Goal: Task Accomplishment & Management: Use online tool/utility

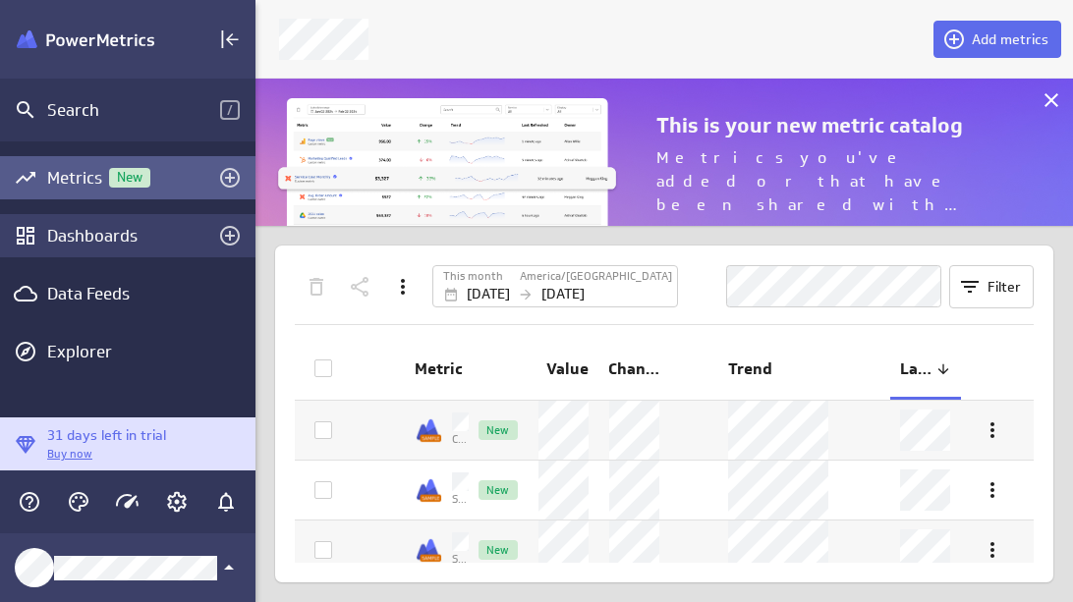
click at [116, 221] on div "Dashboards" at bounding box center [127, 235] width 255 height 43
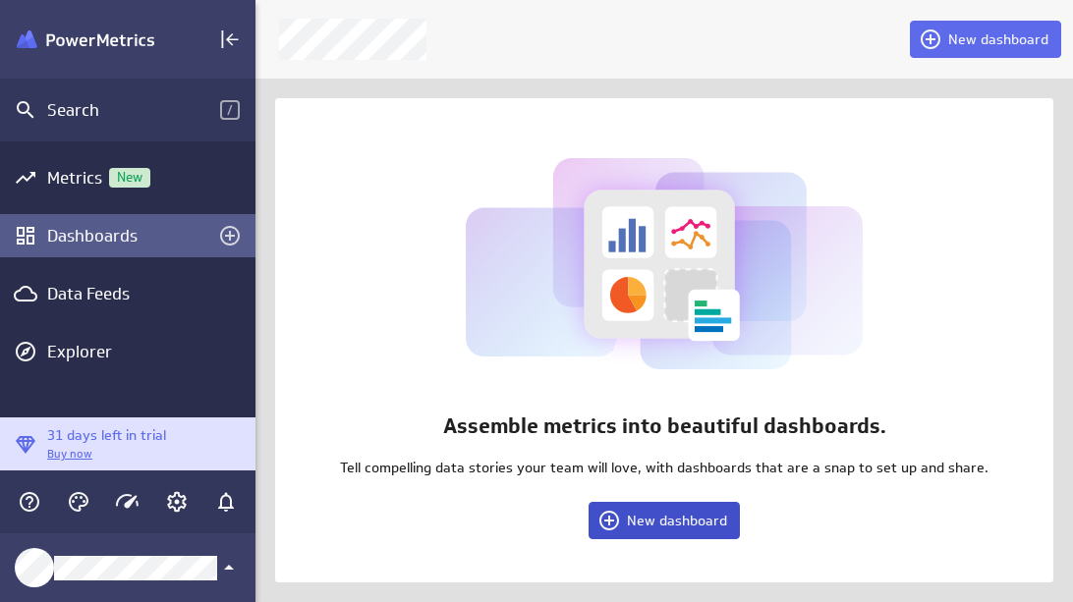
click at [654, 530] on button "New dashboard" at bounding box center [663, 520] width 151 height 37
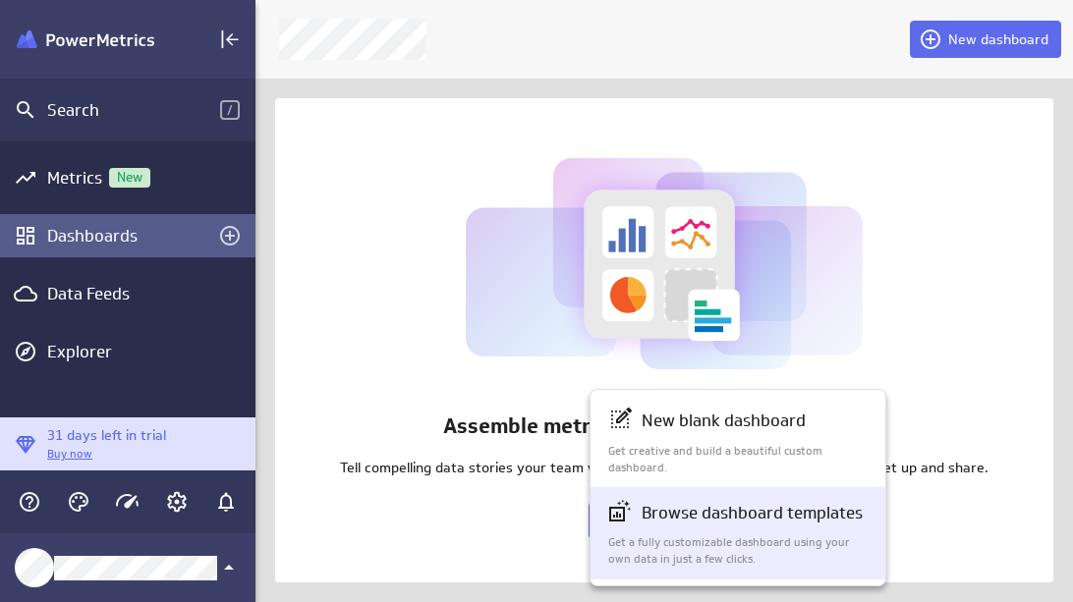
click at [726, 535] on p "Get a fully customizable dashboard using your own data in just a few clicks." at bounding box center [738, 550] width 261 height 33
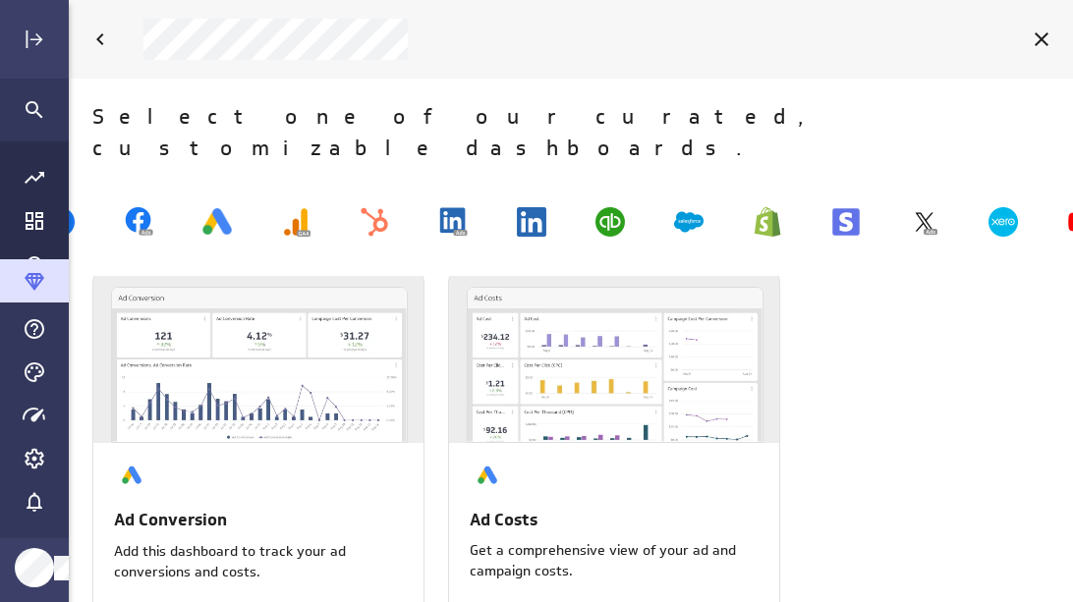
scroll to position [10, 0]
click at [838, 207] on img at bounding box center [845, 221] width 29 height 29
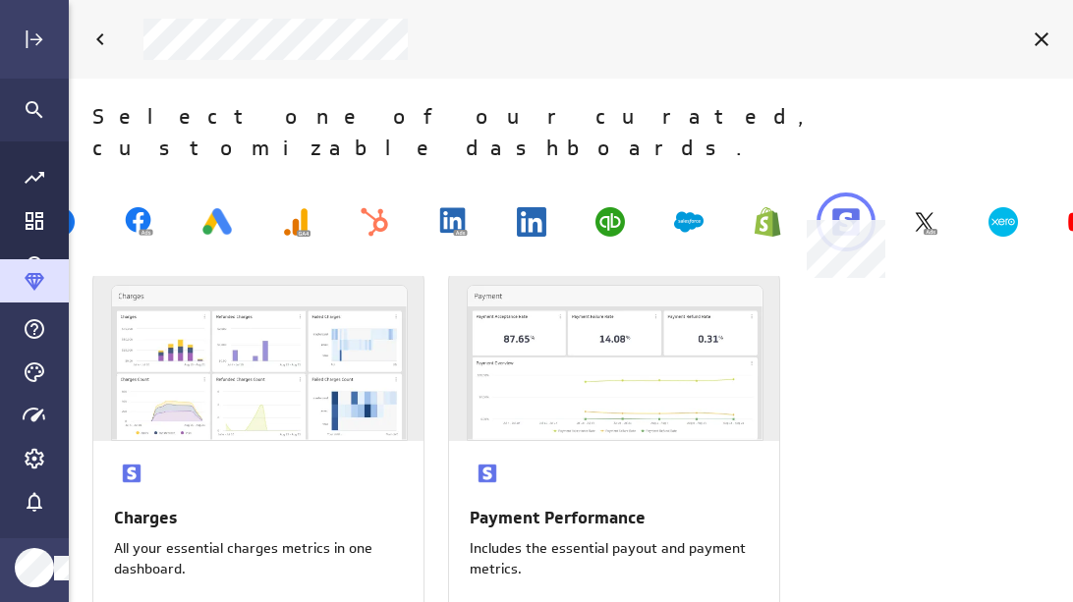
click at [840, 207] on img at bounding box center [845, 221] width 29 height 29
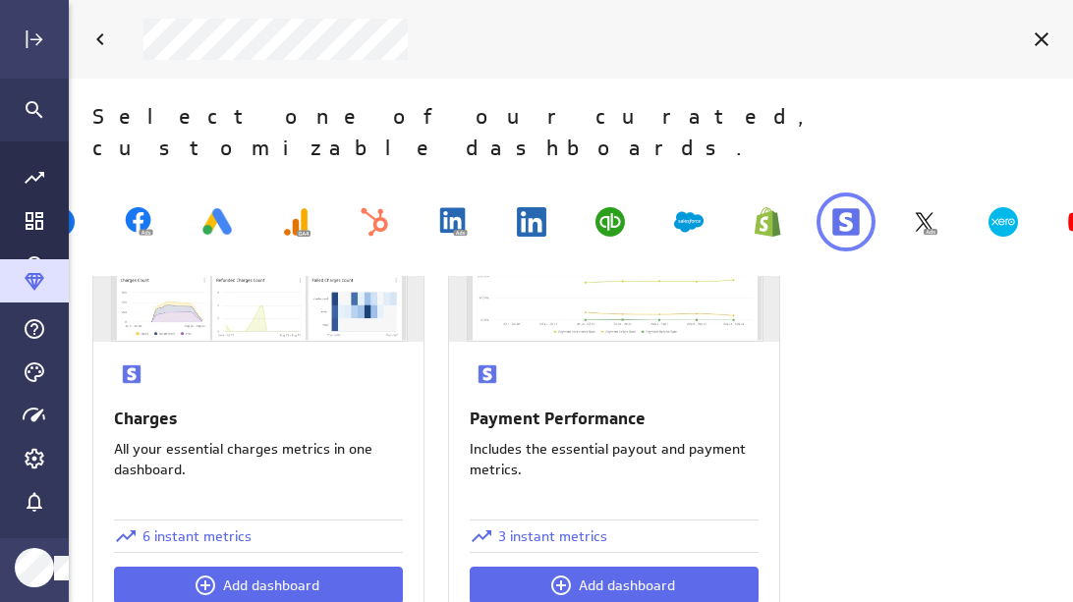
scroll to position [115, 0]
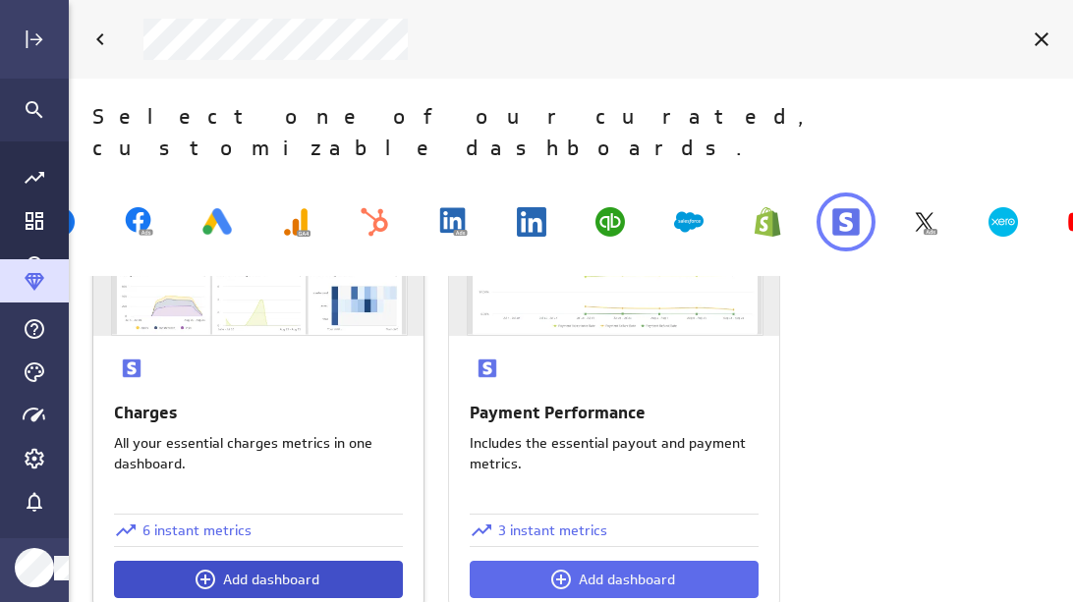
click at [264, 571] on span "Add dashboard" at bounding box center [271, 580] width 96 height 18
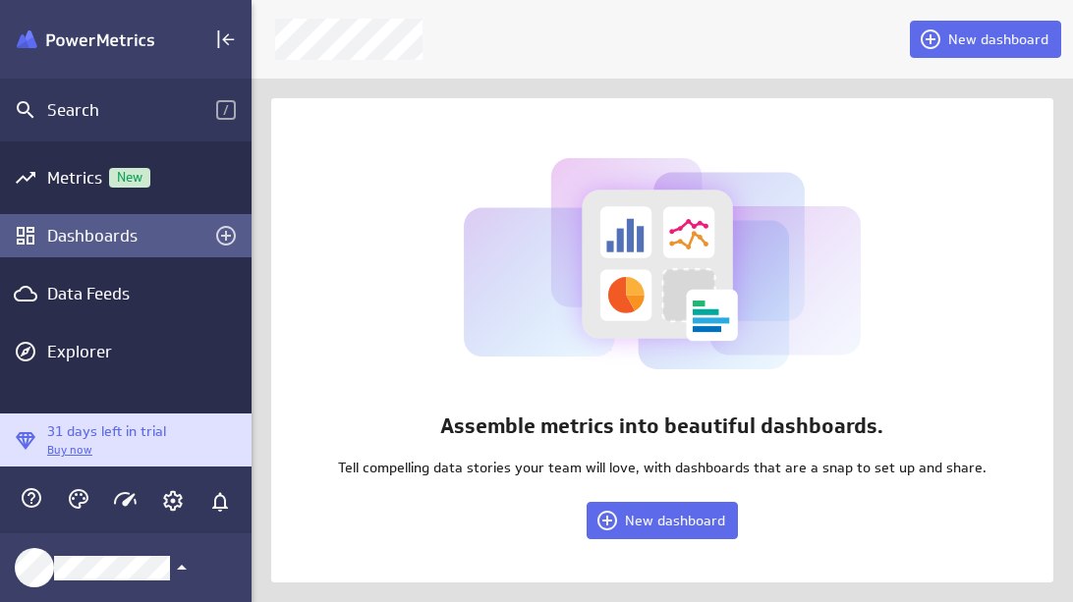
scroll to position [10, 10]
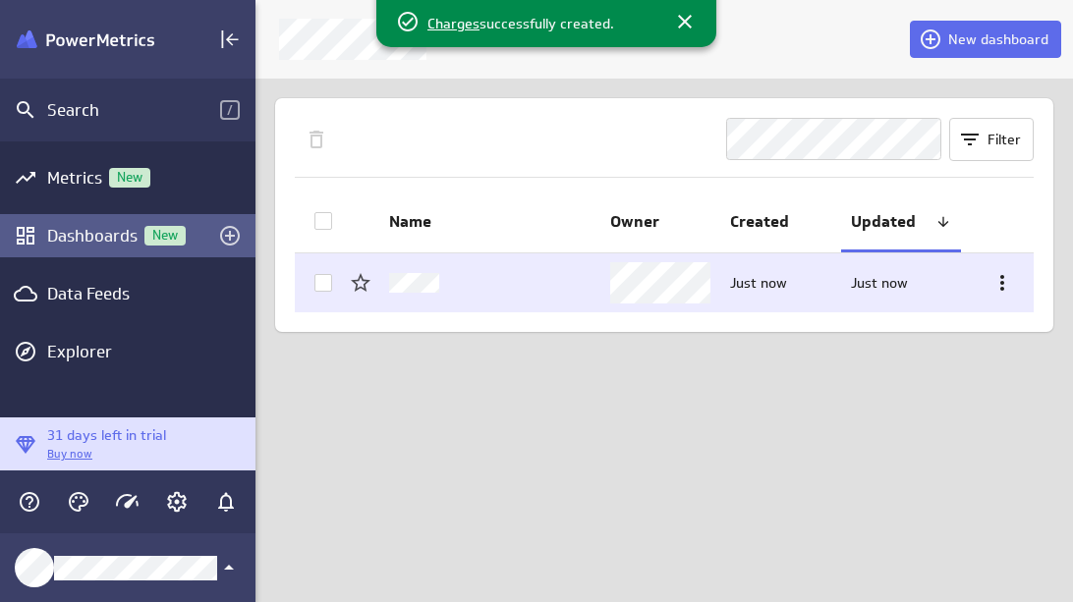
click at [998, 276] on icon at bounding box center [1002, 283] width 24 height 24
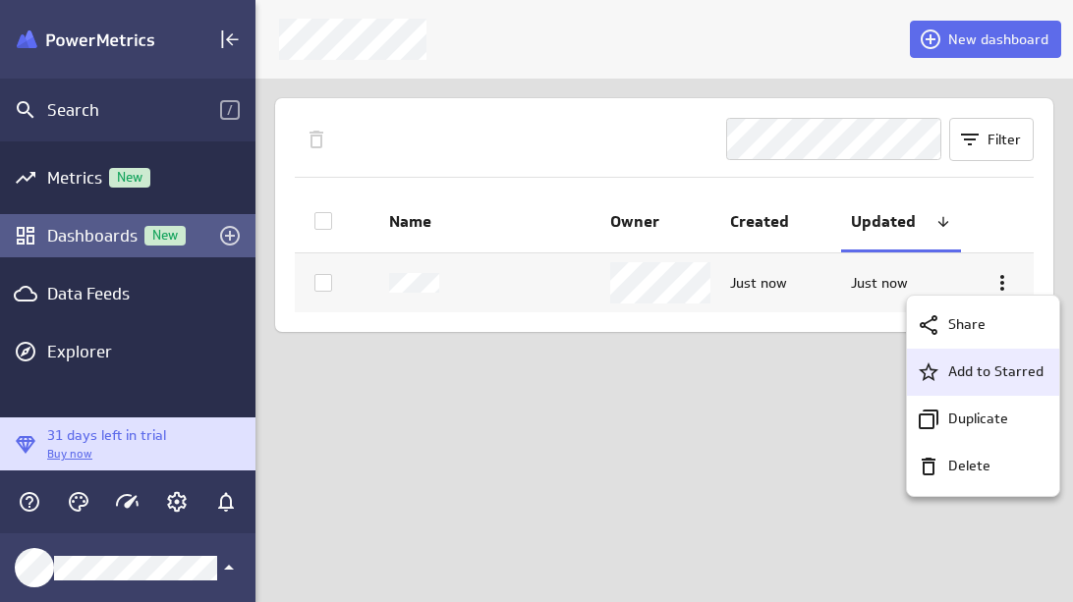
click at [977, 368] on p "Add to Starred" at bounding box center [995, 372] width 95 height 21
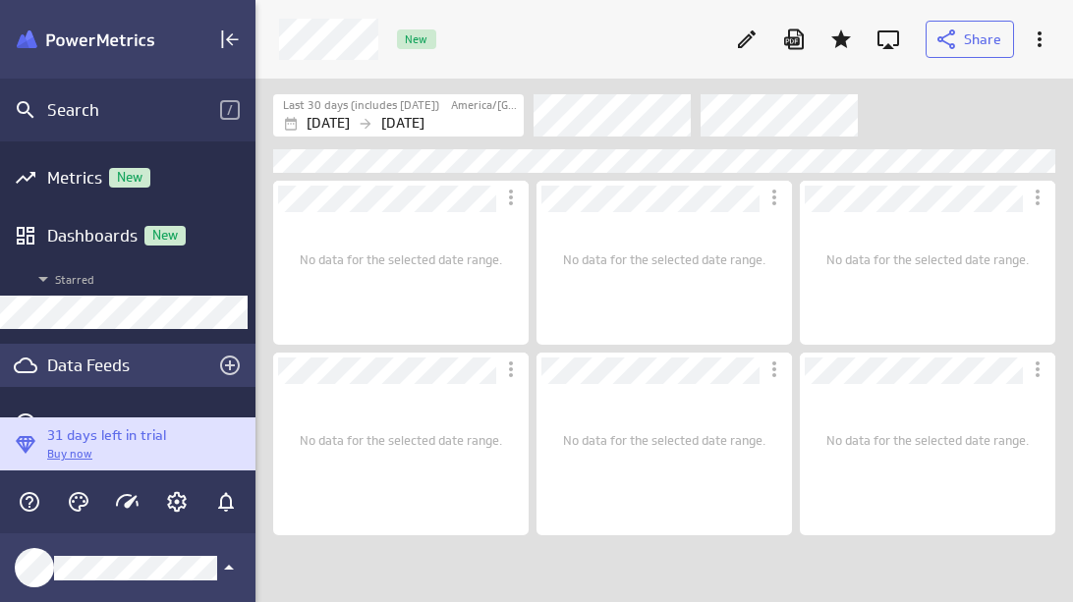
scroll to position [525, 817]
click at [117, 356] on div "Data Feeds" at bounding box center [127, 366] width 161 height 22
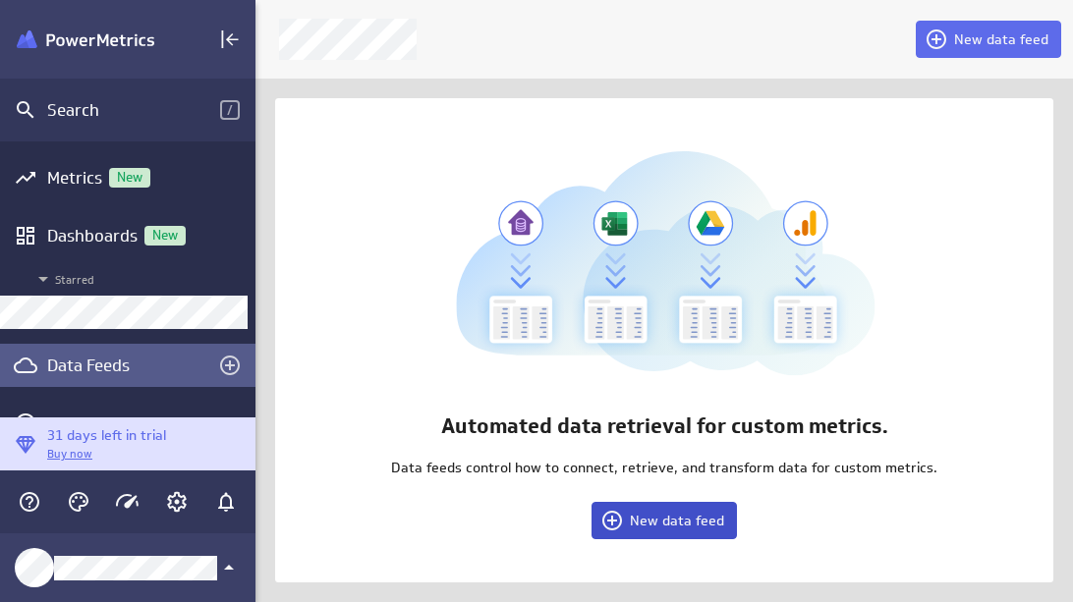
click at [673, 529] on span "New data feed" at bounding box center [677, 521] width 94 height 18
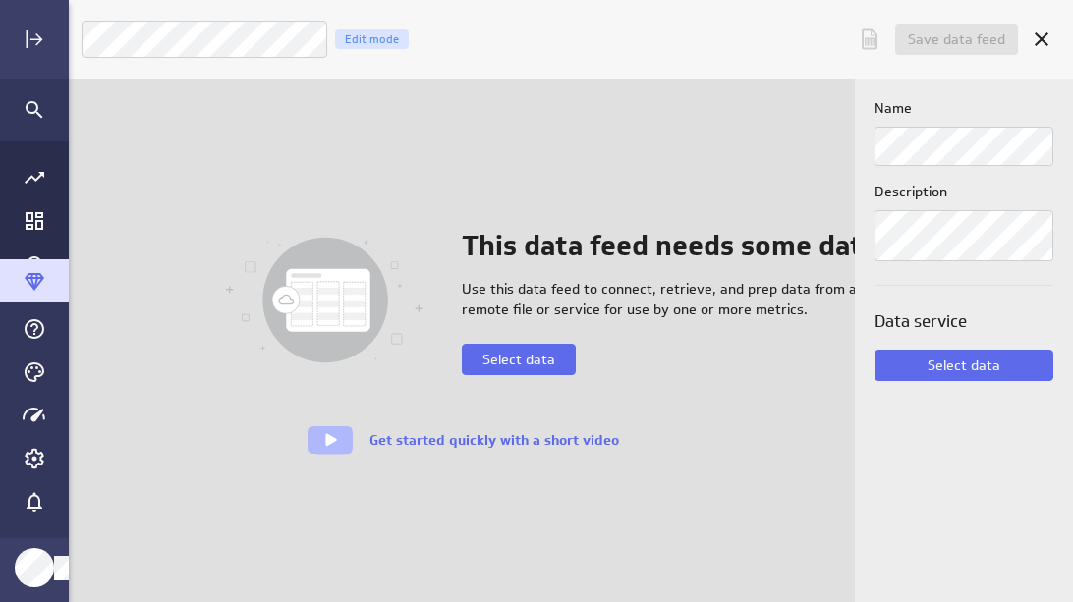
scroll to position [10, 9]
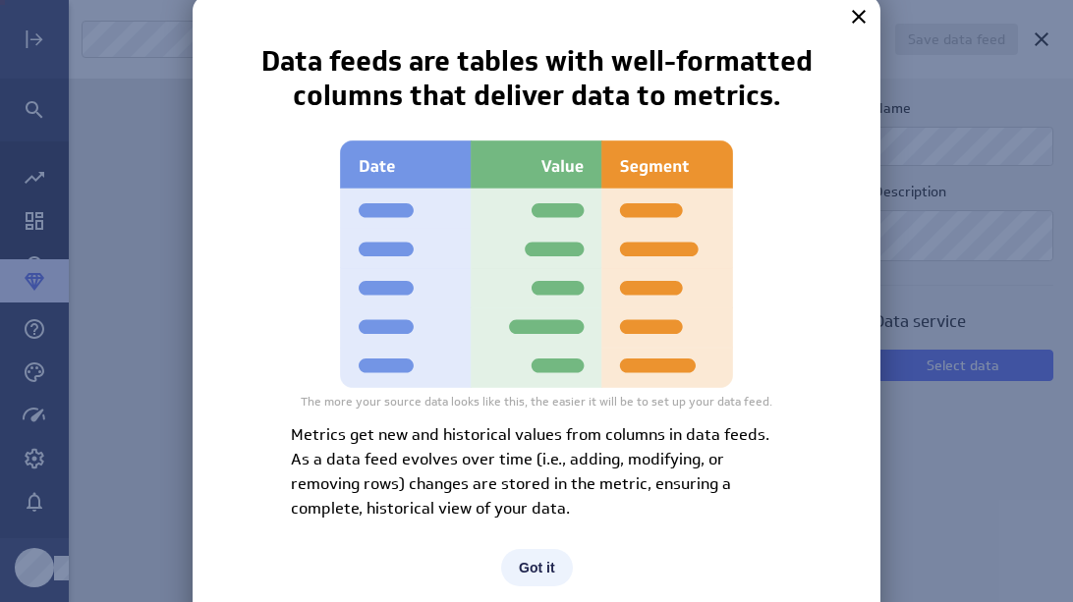
click at [545, 557] on button "Got it" at bounding box center [537, 567] width 72 height 37
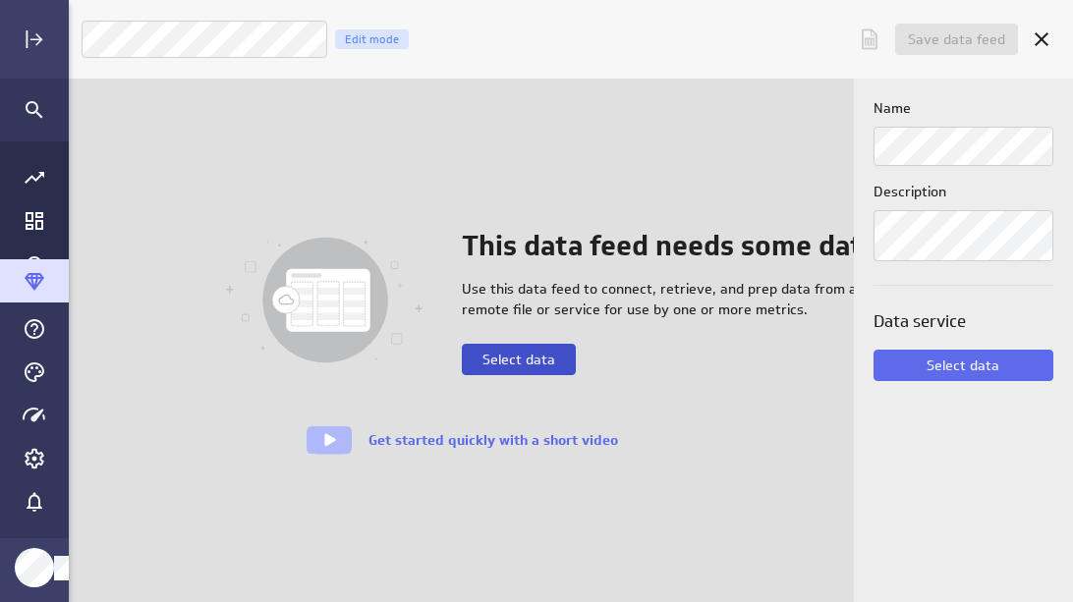
click at [530, 370] on button "Select data" at bounding box center [519, 359] width 114 height 31
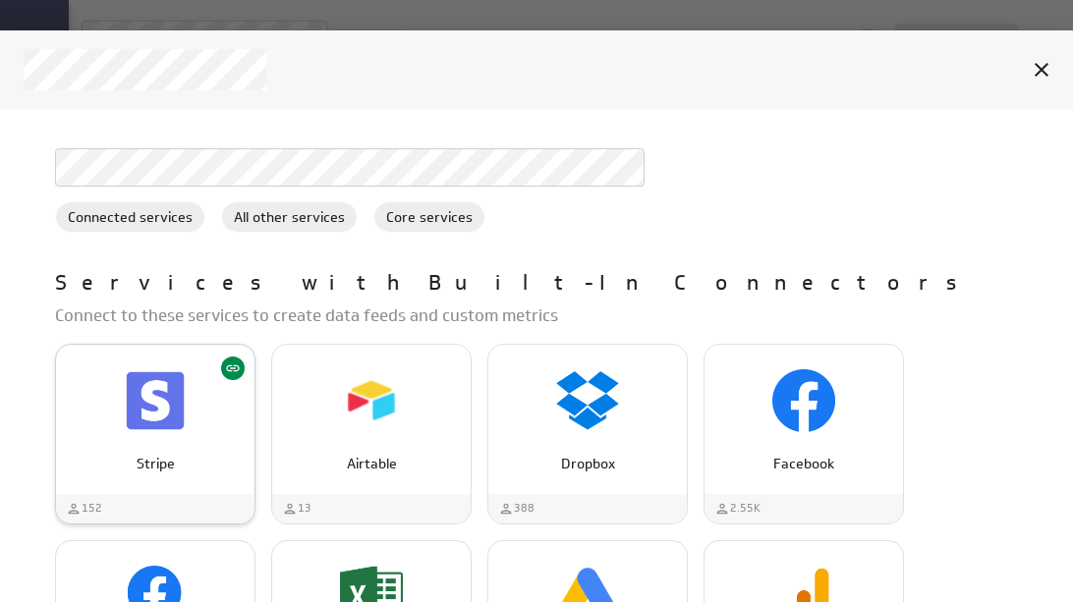
click at [134, 479] on div "Stripe" at bounding box center [155, 419] width 198 height 149
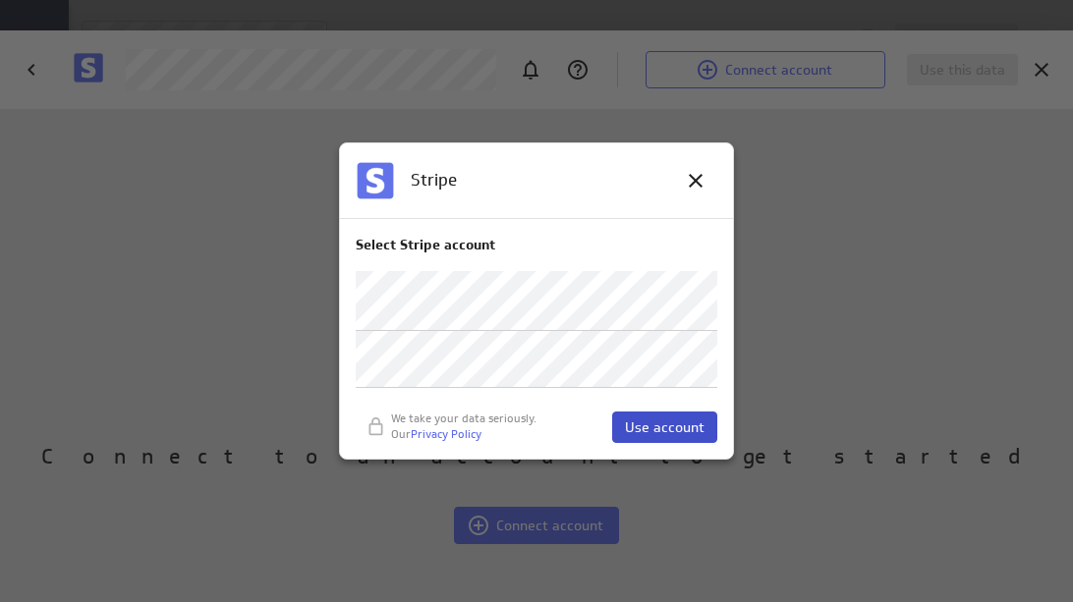
click at [668, 426] on span "Use account" at bounding box center [665, 428] width 80 height 18
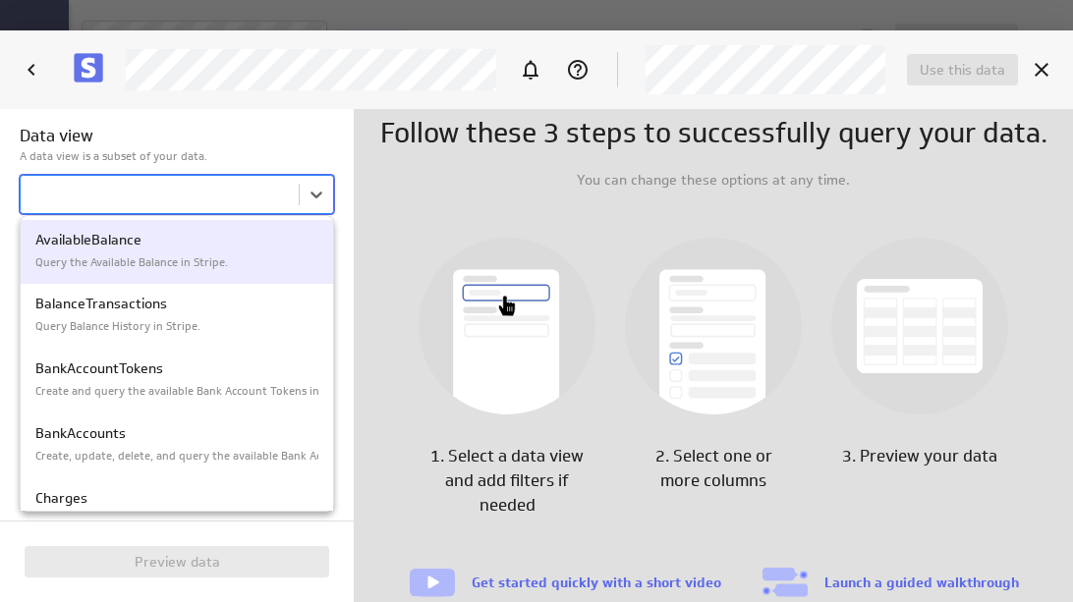
click at [225, 196] on body "Save data feed Untitled data feed Edit mode This data feed needs some data Use …" at bounding box center [536, 301] width 1073 height 602
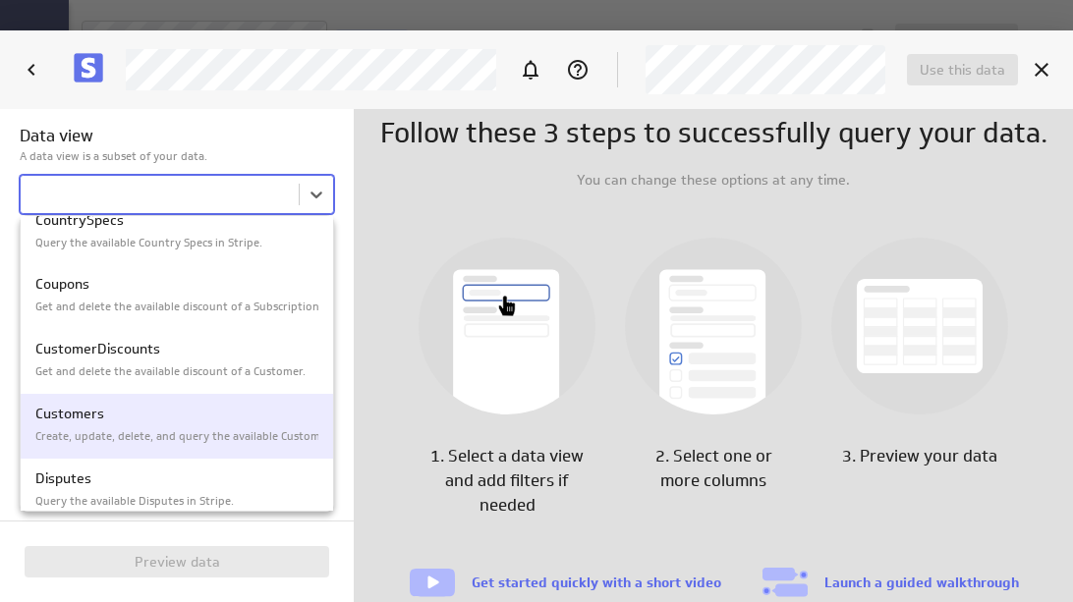
scroll to position [348, 0]
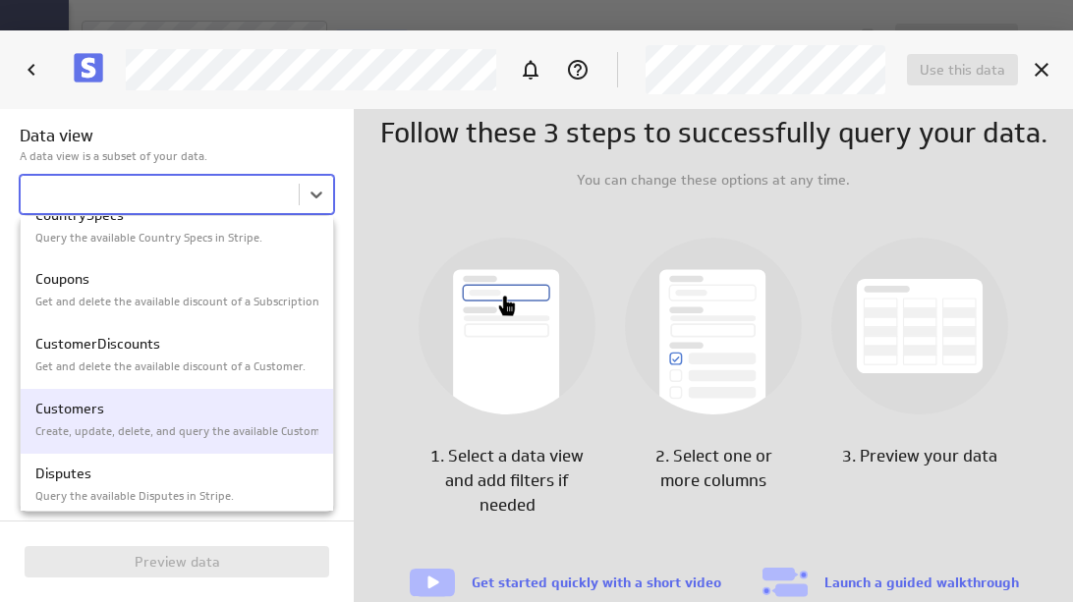
click at [160, 411] on p "Customers" at bounding box center [176, 409] width 283 height 21
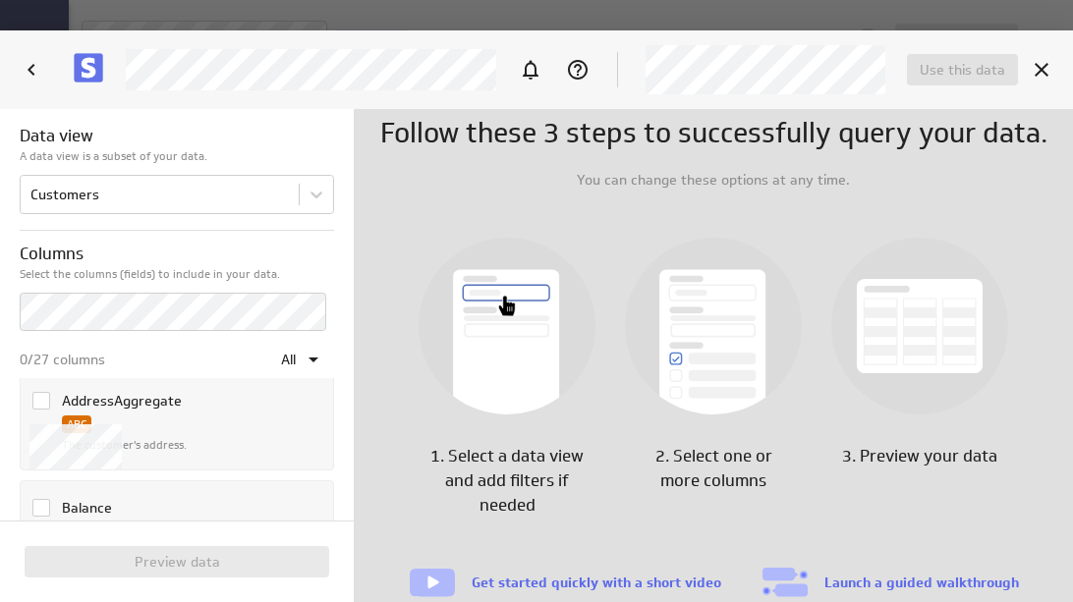
scroll to position [121, 0]
click at [42, 402] on icon "Column AddressAggregate" at bounding box center [41, 403] width 16 height 16
click at [0, 0] on input "Column AddressAggregate" at bounding box center [0, 0] width 0 height 0
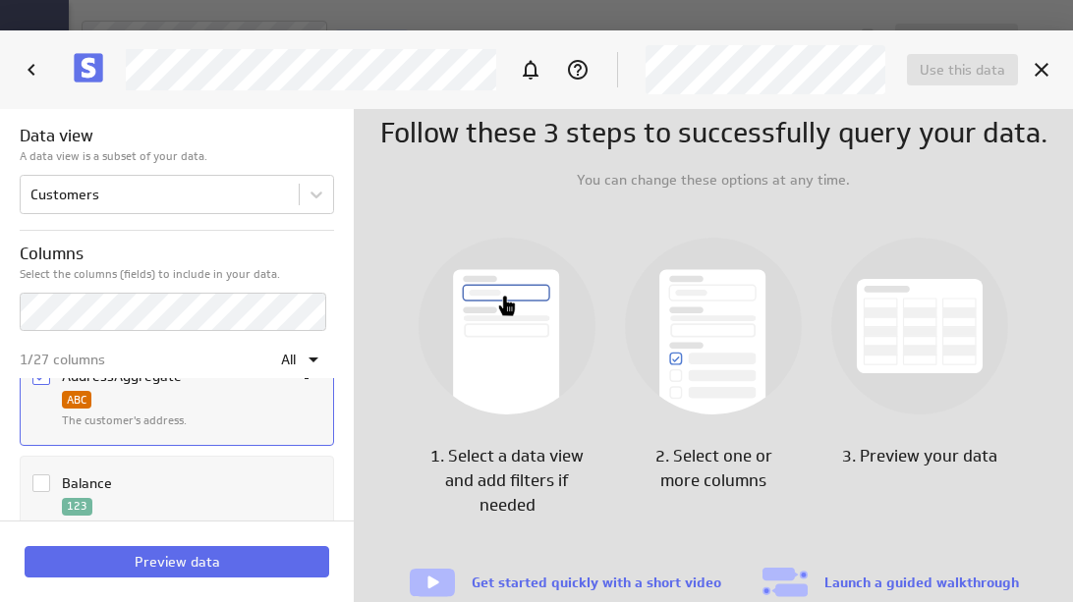
scroll to position [152, 0]
click at [39, 464] on div "Balance 123 The current balance of the customer. …" at bounding box center [175, 496] width 297 height 80
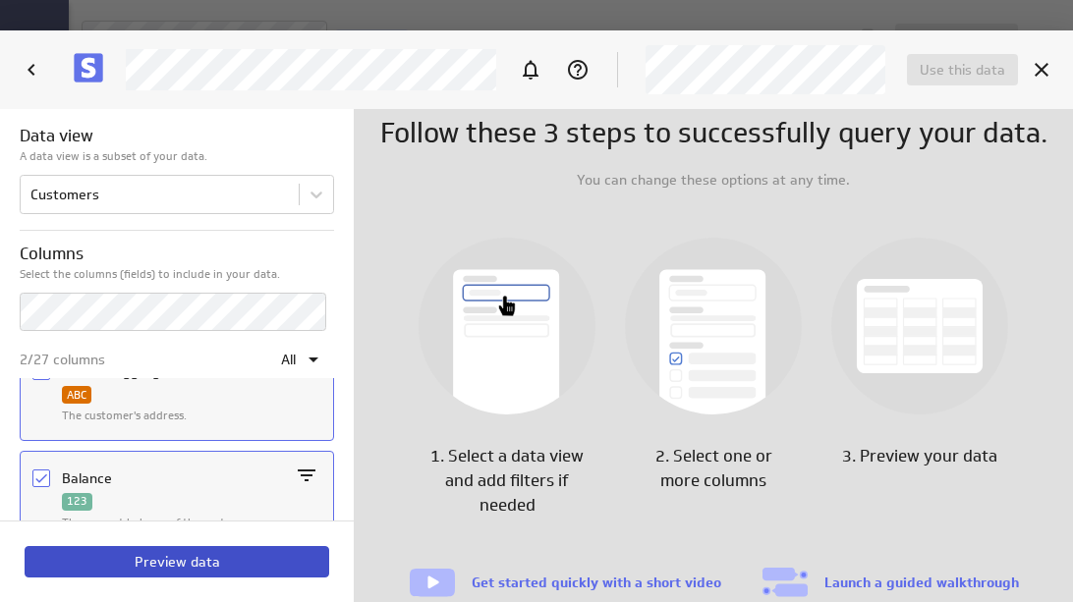
click at [200, 566] on span "Preview data" at bounding box center [177, 562] width 85 height 18
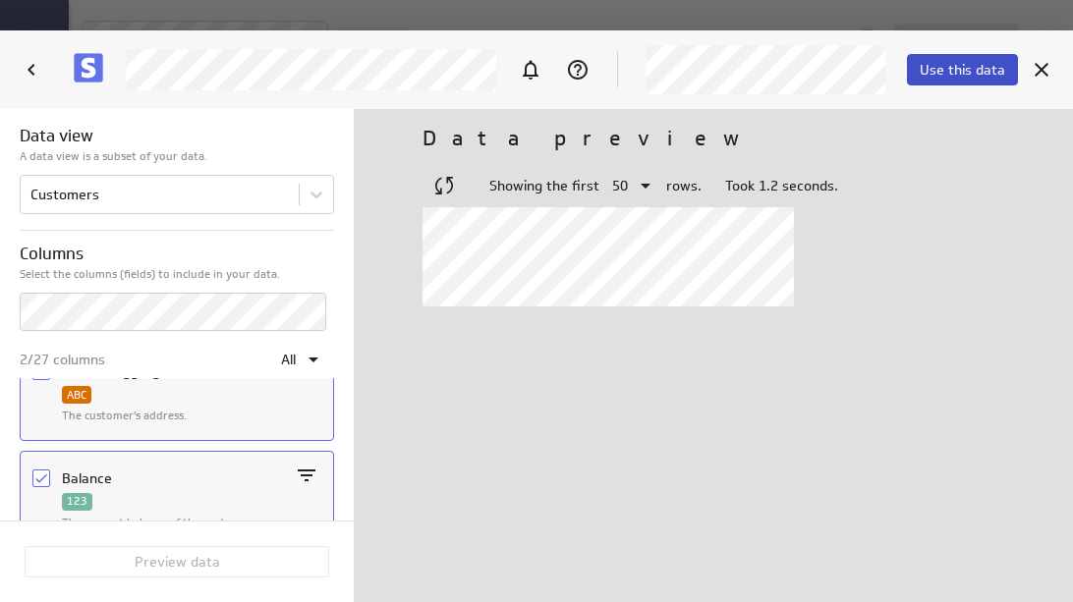
click at [928, 80] on button "Use this data" at bounding box center [962, 69] width 111 height 31
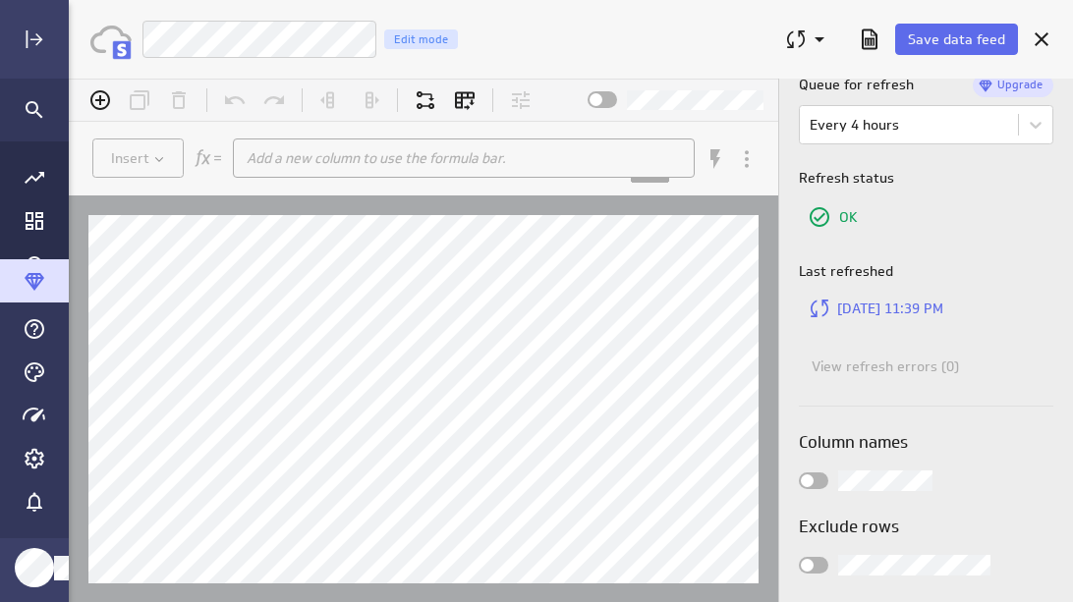
scroll to position [422, 0]
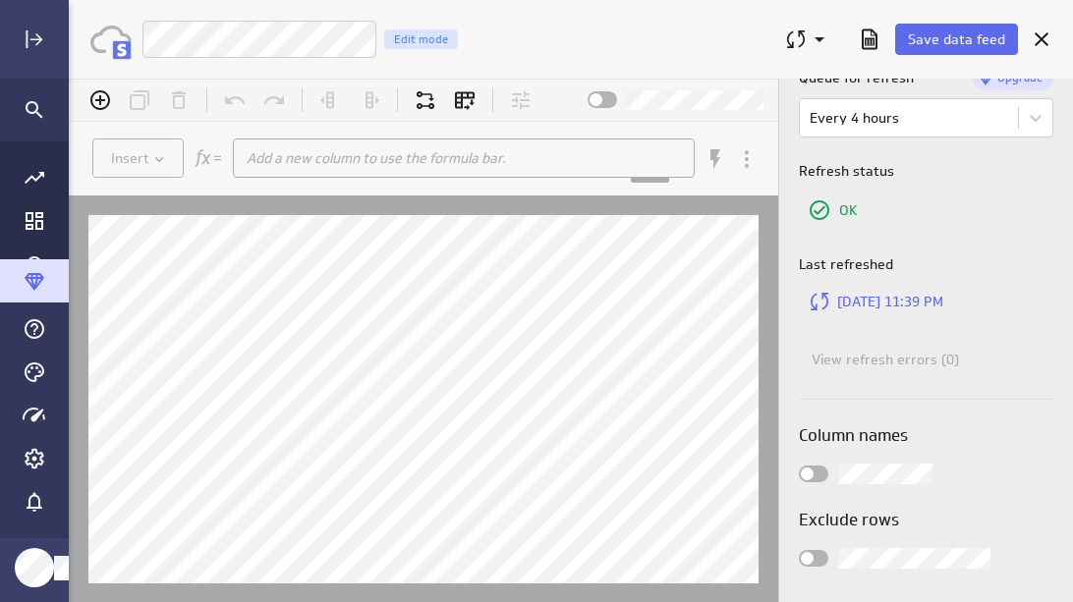
click at [960, 21] on div "Save data feed" at bounding box center [894, 39] width 251 height 51
click at [956, 33] on span "Save data feed" at bounding box center [956, 39] width 97 height 18
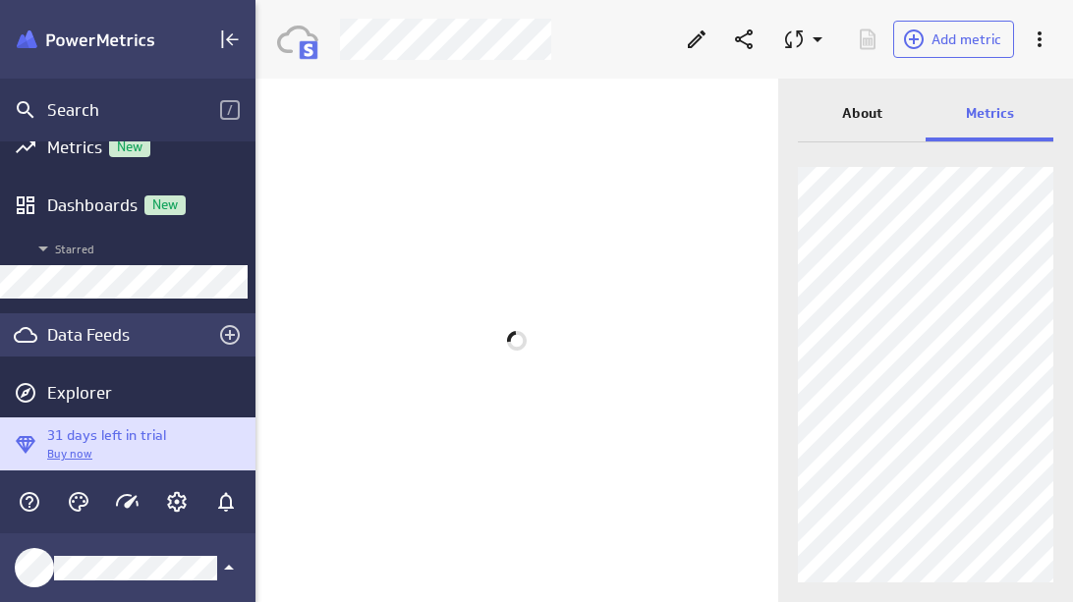
scroll to position [41, 0]
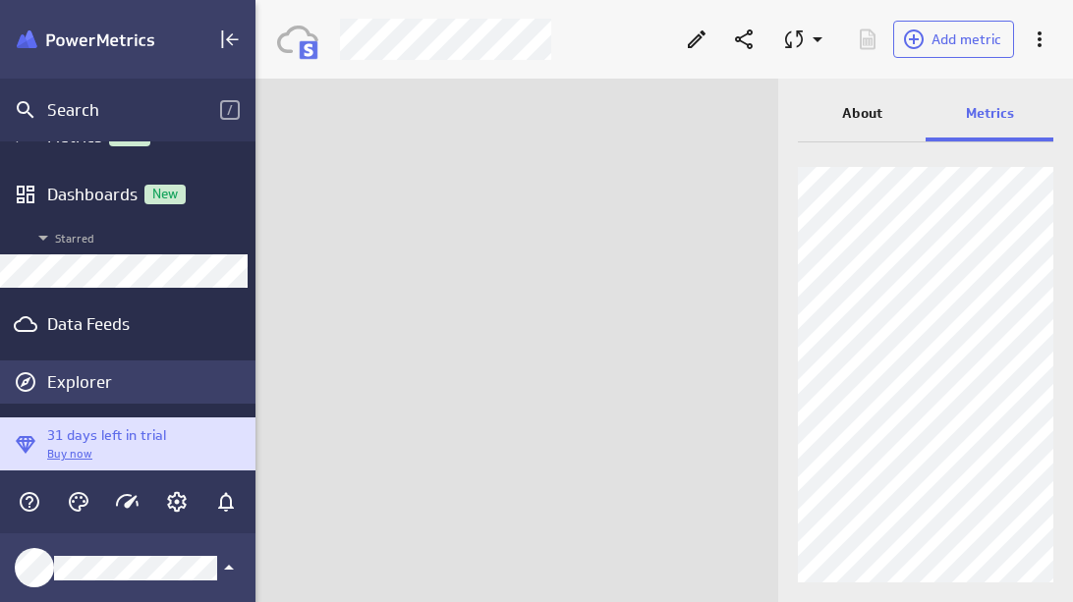
click at [125, 377] on div "Explorer" at bounding box center [148, 382] width 203 height 22
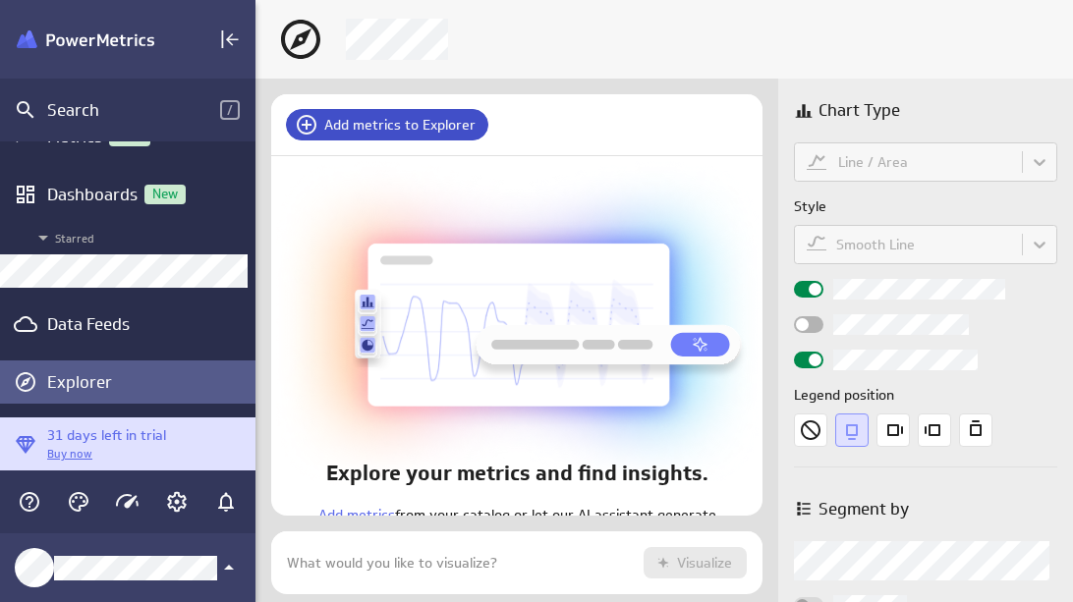
scroll to position [64, 492]
click at [409, 139] on button "Add metrics to Explorer" at bounding box center [387, 124] width 202 height 31
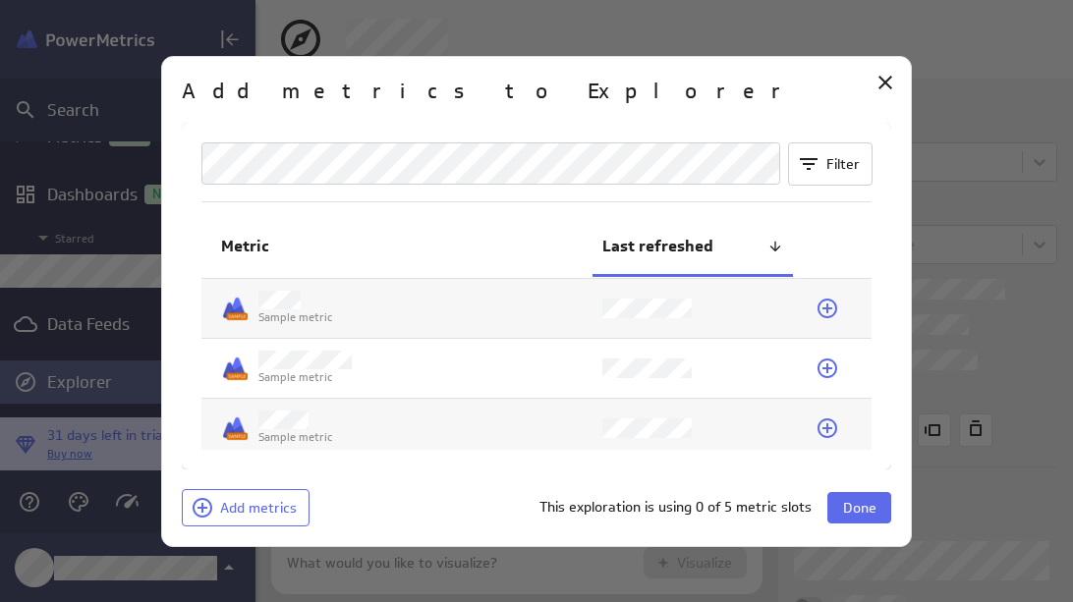
scroll to position [244, 0]
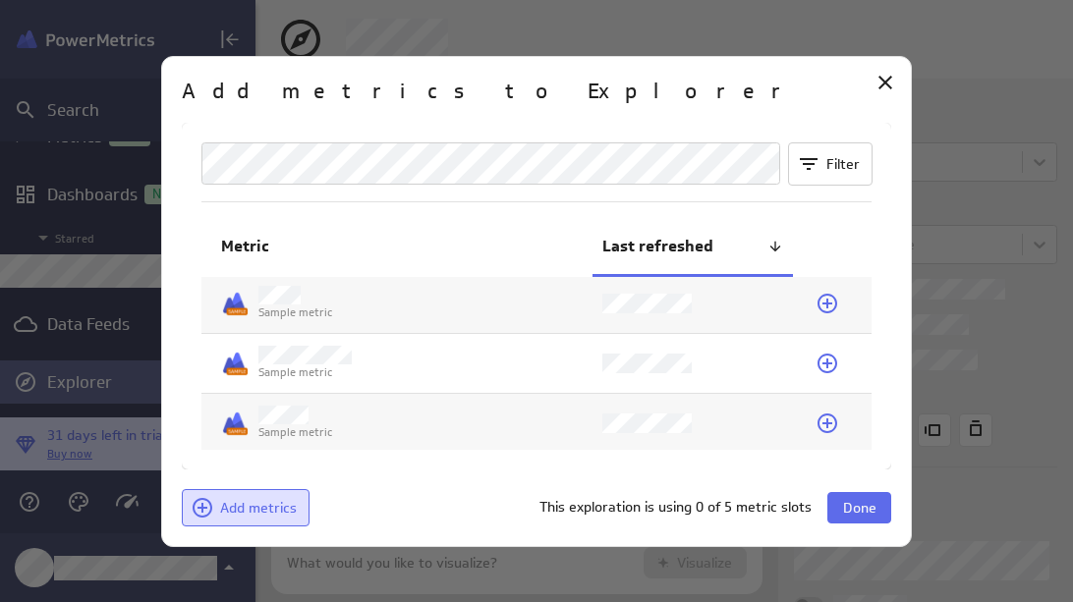
click at [222, 502] on span "Add metrics" at bounding box center [258, 508] width 77 height 18
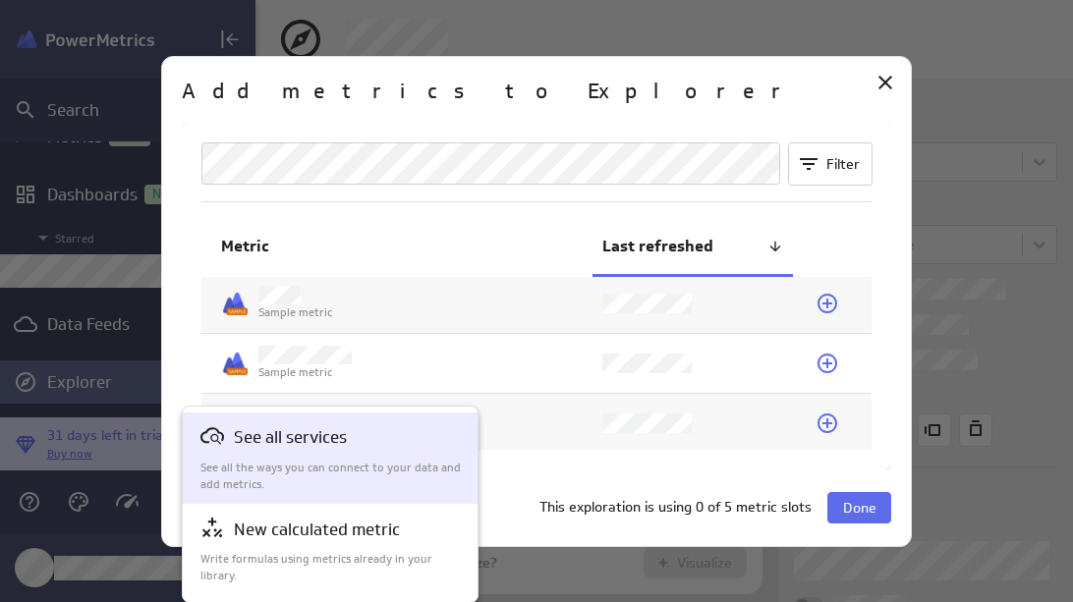
click at [301, 457] on div "See all services See all the ways you can connect to your data and add metrics." at bounding box center [330, 458] width 261 height 68
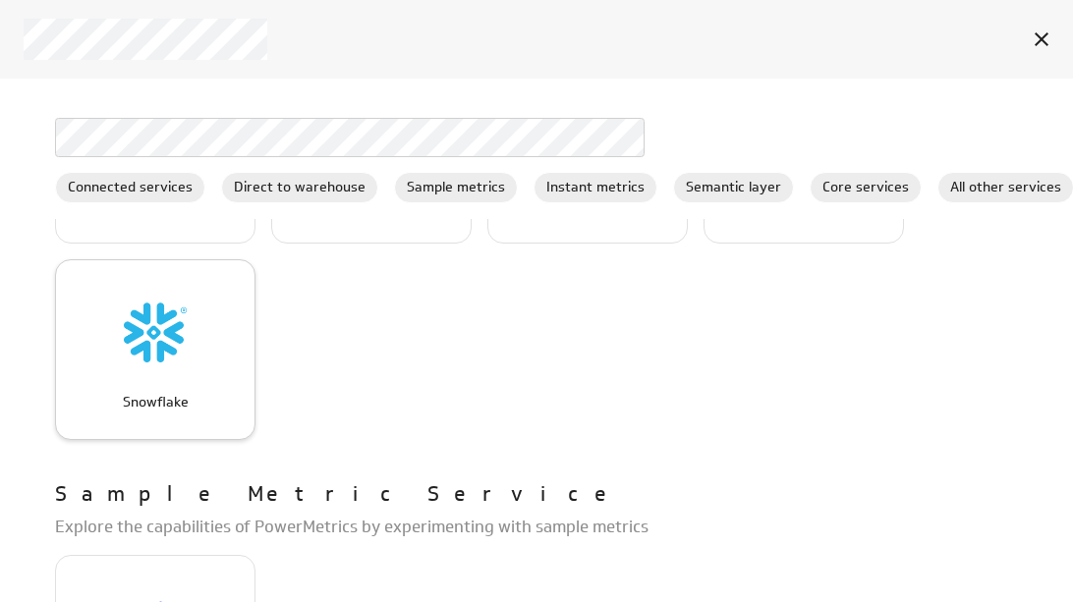
scroll to position [446, 0]
click at [167, 359] on img "Snowflake" at bounding box center [155, 333] width 63 height 63
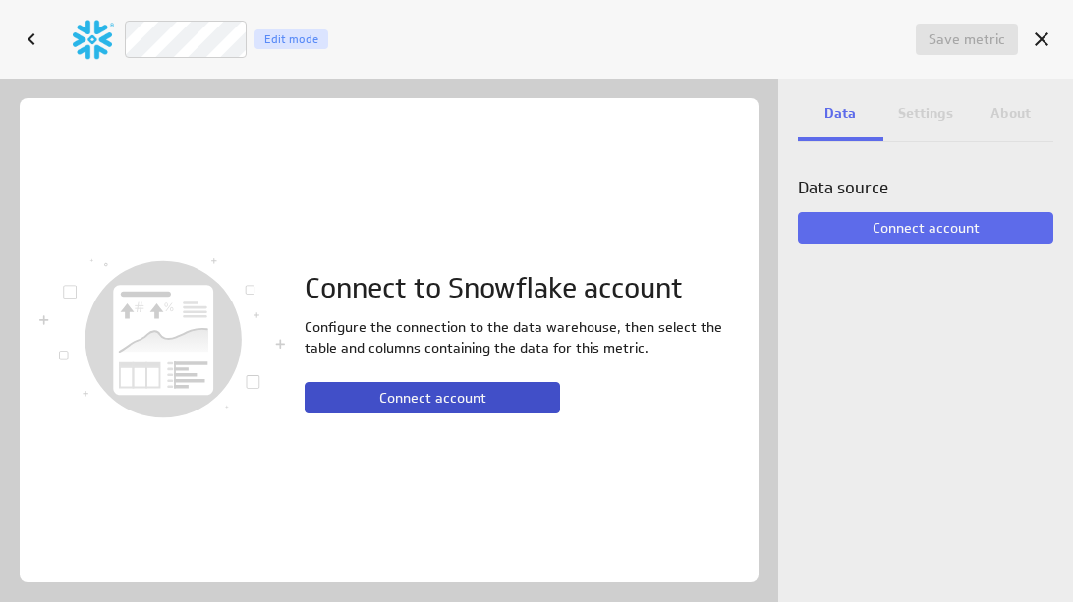
click at [441, 397] on span "Connect account" at bounding box center [432, 398] width 107 height 18
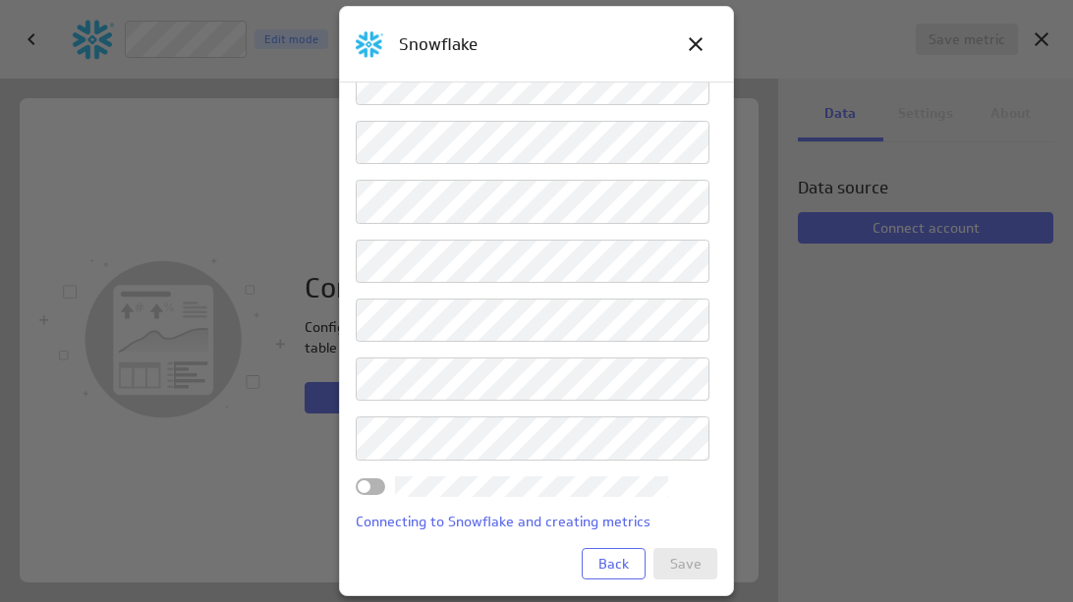
scroll to position [146, 0]
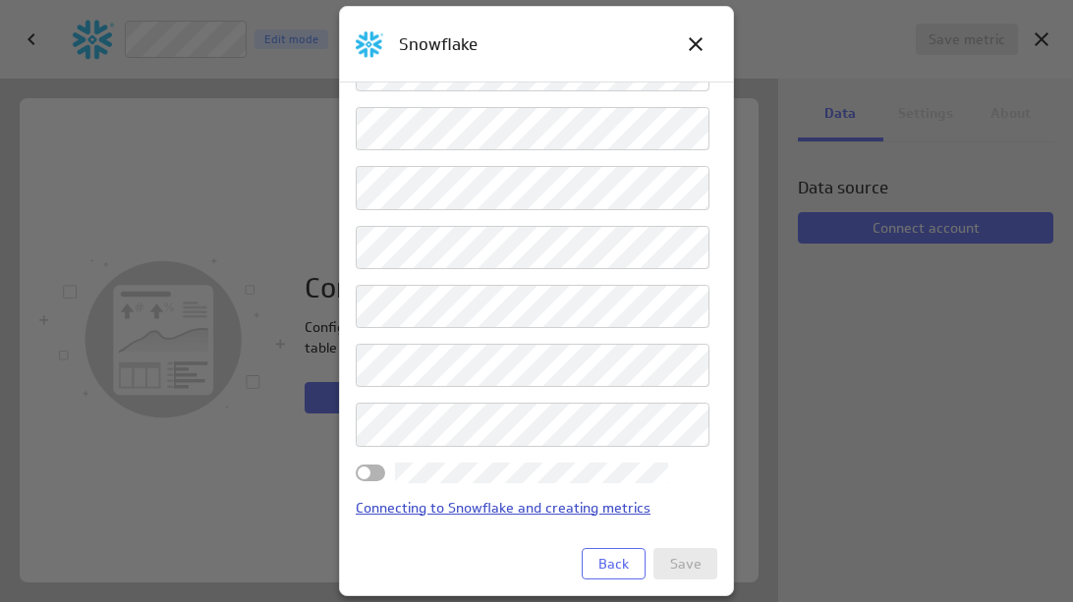
click at [460, 503] on link "Connecting to Snowflake and creating metrics" at bounding box center [537, 508] width 362 height 18
click at [615, 559] on span "Back" at bounding box center [613, 564] width 30 height 18
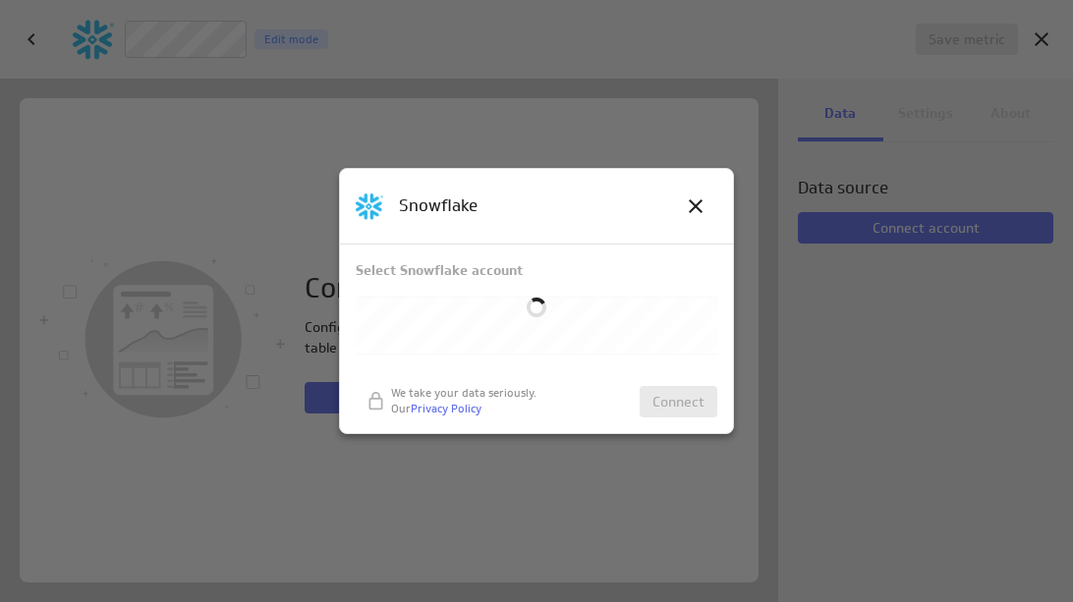
scroll to position [0, 0]
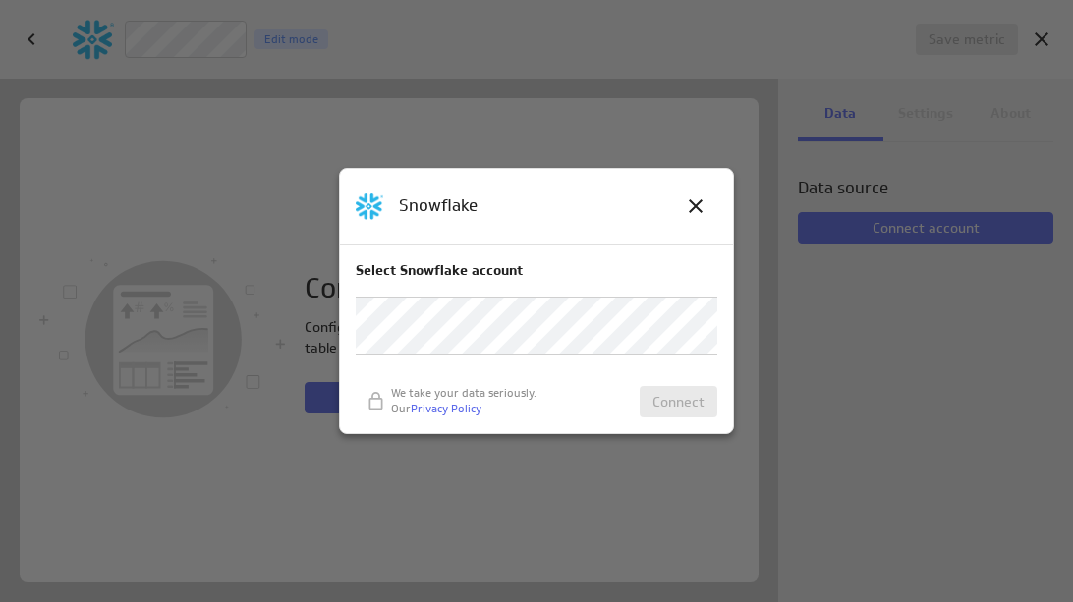
click at [474, 526] on div at bounding box center [536, 301] width 1073 height 602
click at [695, 209] on icon at bounding box center [696, 207] width 24 height 24
